Goal: Task Accomplishment & Management: Complete application form

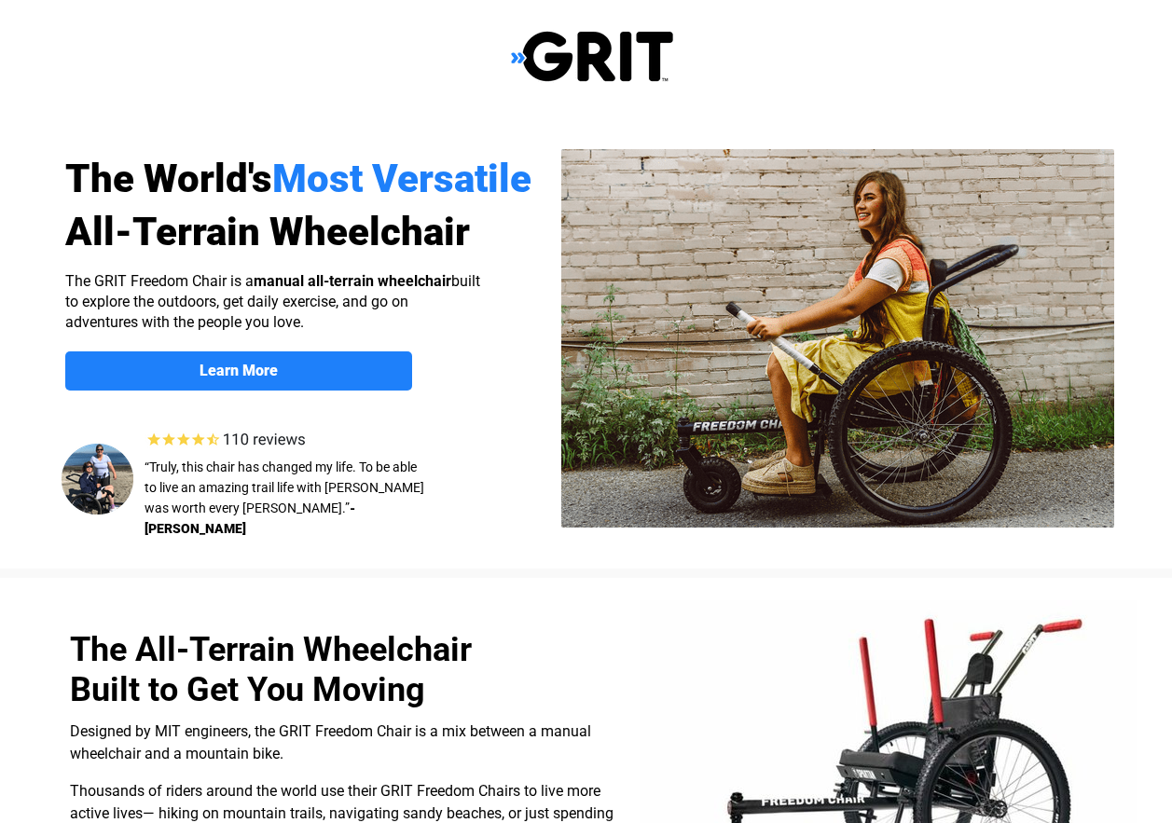
select select "US"
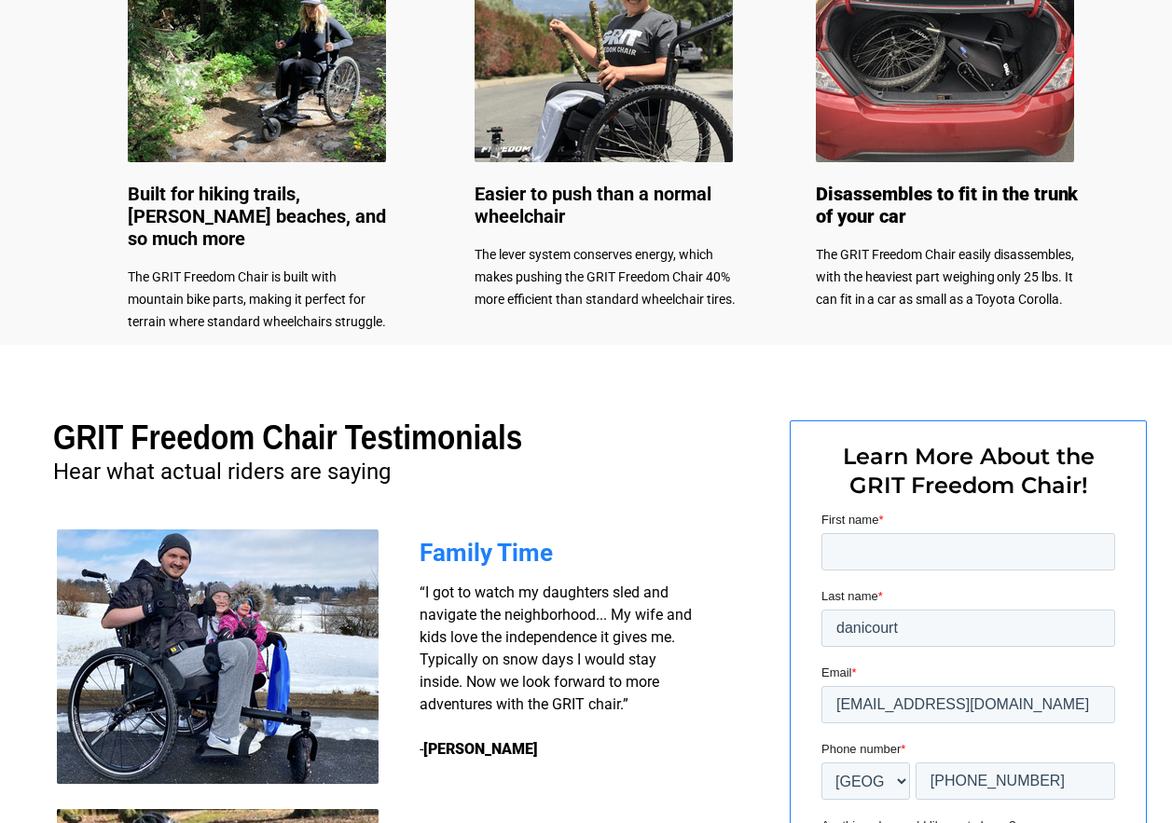
scroll to position [1119, 0]
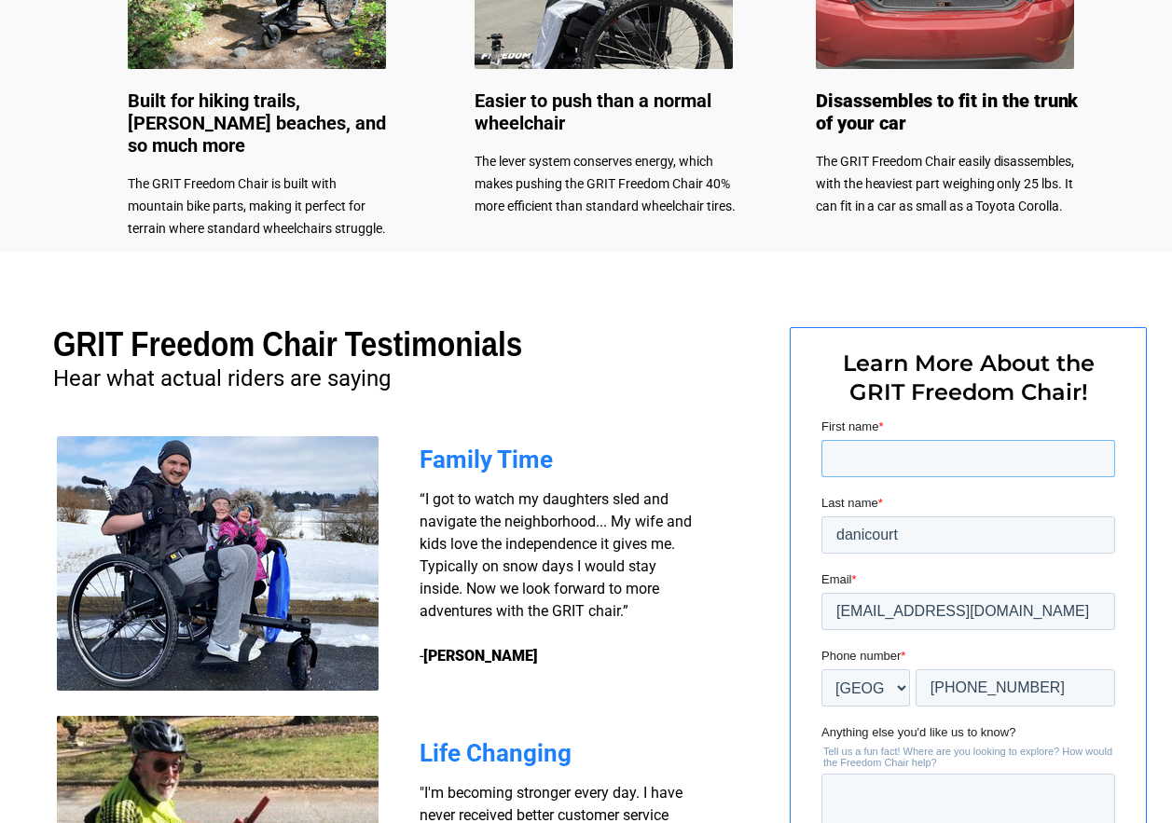
click at [854, 444] on input "First name *" at bounding box center [968, 458] width 294 height 37
type input "[PERSON_NAME]"
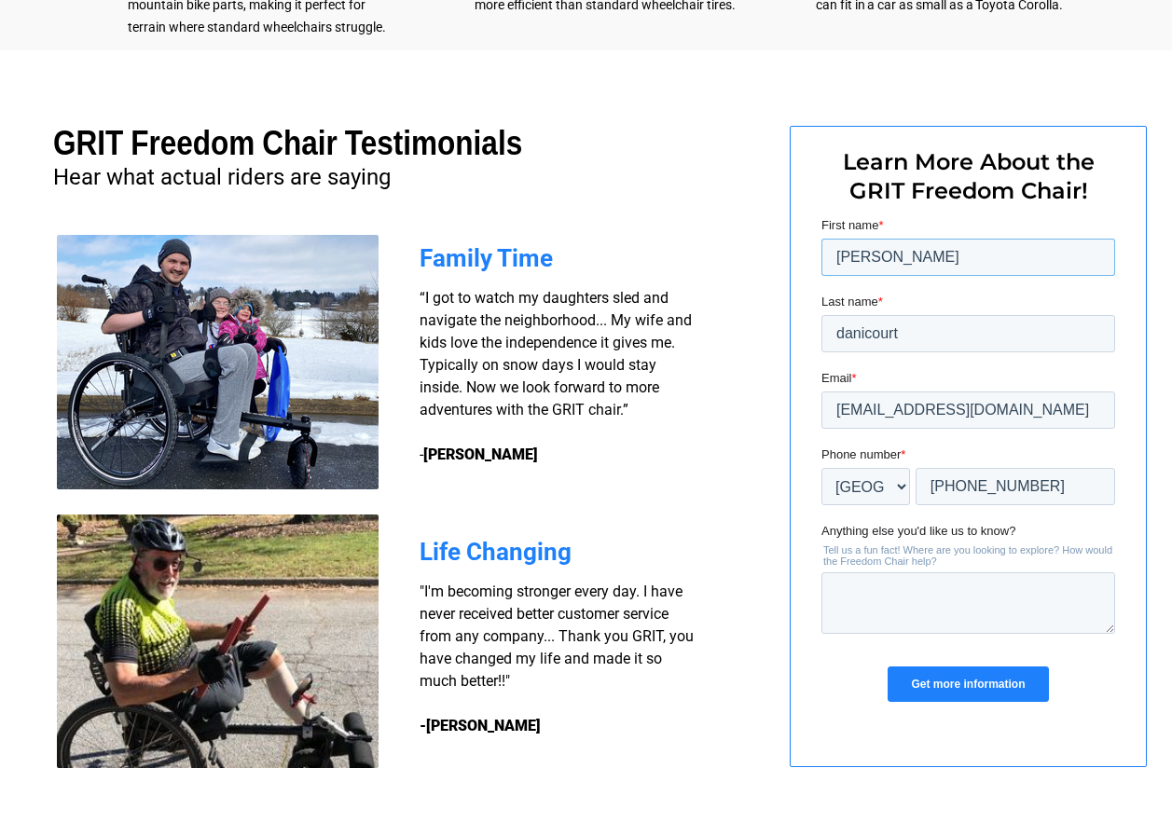
scroll to position [1399, 0]
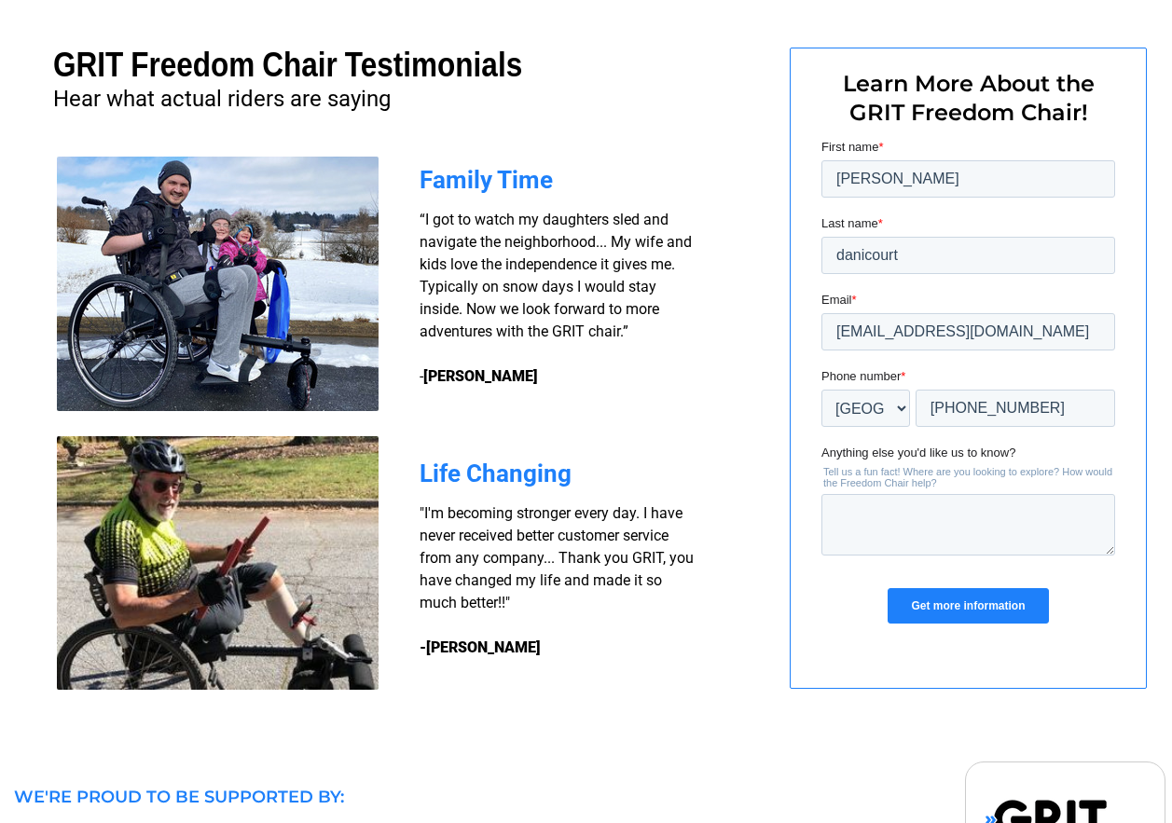
click at [1007, 599] on input "Get more information" at bounding box center [968, 605] width 160 height 35
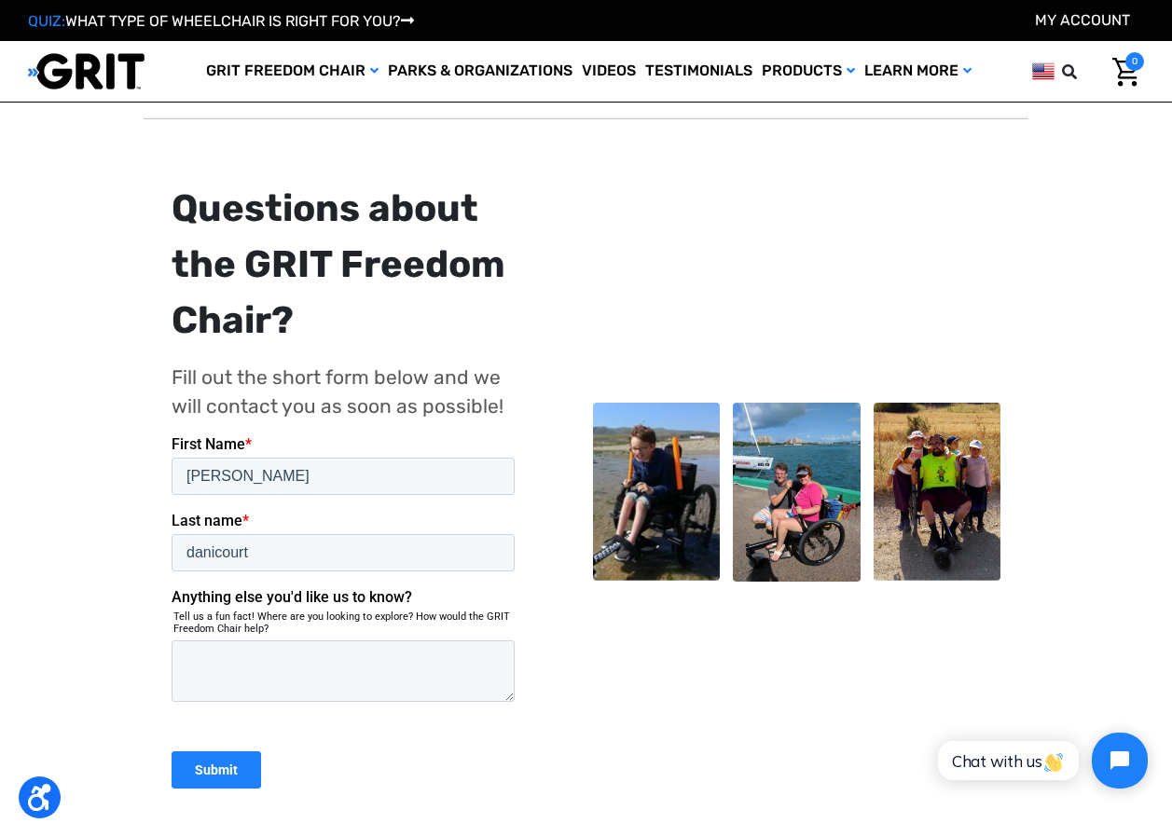
click at [307, 443] on label "First Name *" at bounding box center [346, 443] width 351 height 19
click at [307, 457] on input "[PERSON_NAME]" at bounding box center [342, 475] width 343 height 37
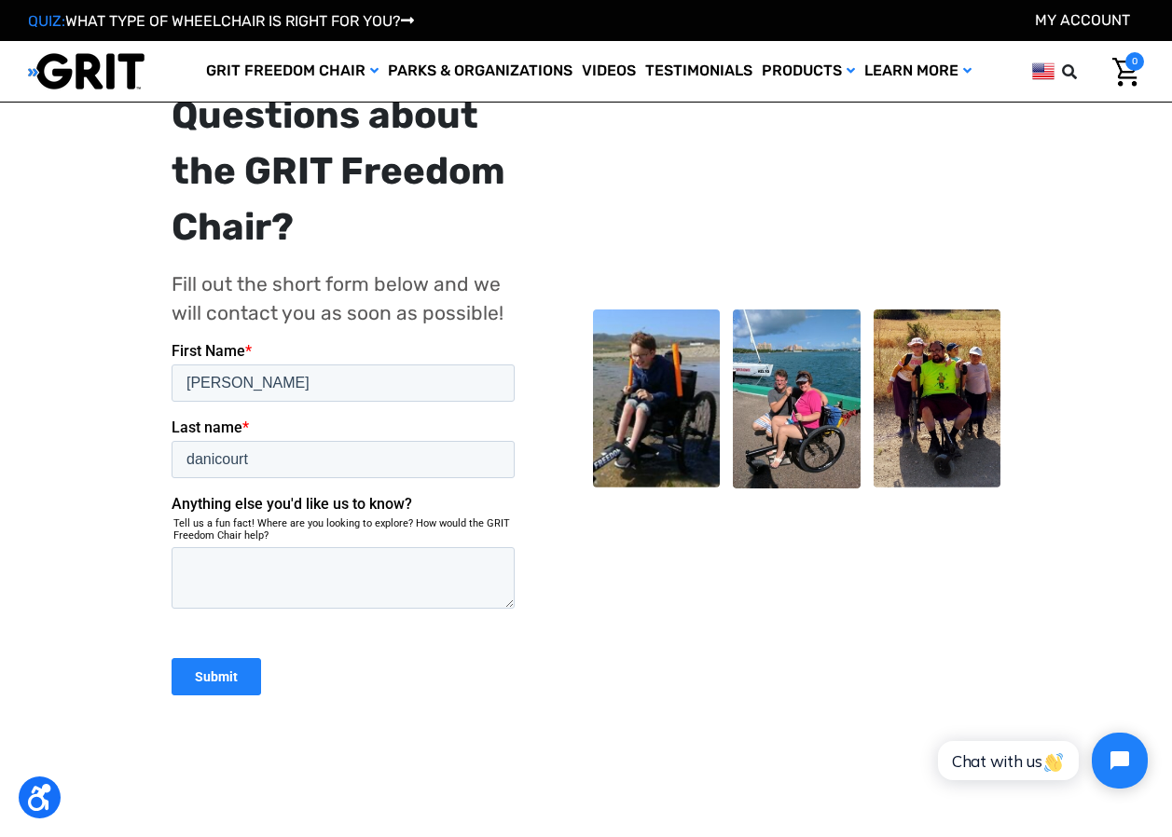
click at [227, 678] on input "Submit" at bounding box center [216, 675] width 90 height 37
